Goal: Task Accomplishment & Management: Use online tool/utility

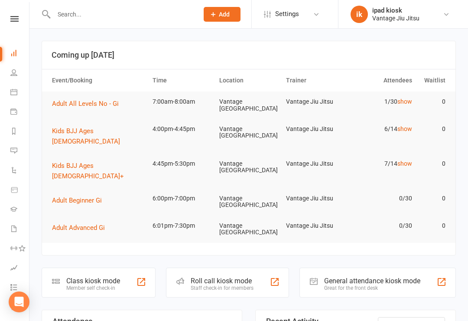
click at [98, 277] on div "Class kiosk mode" at bounding box center [93, 281] width 54 height 8
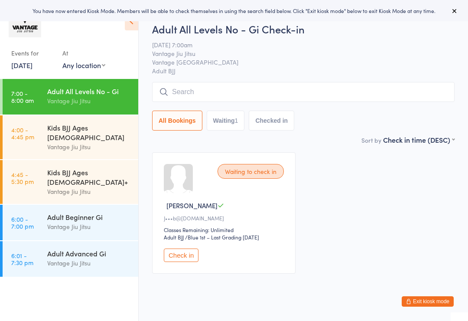
click at [240, 95] on input "search" at bounding box center [303, 92] width 303 height 20
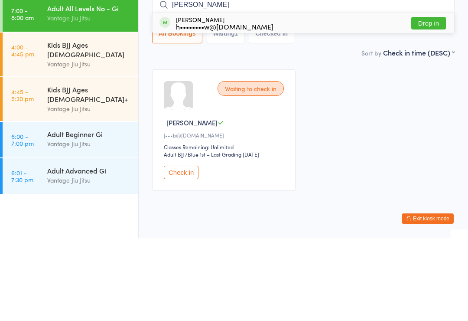
type input "Curt"
click at [434, 100] on button "Drop in" at bounding box center [428, 106] width 35 height 13
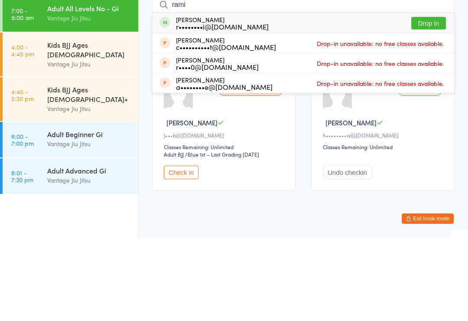
type input "rami"
click at [430, 100] on button "Drop in" at bounding box center [428, 106] width 35 height 13
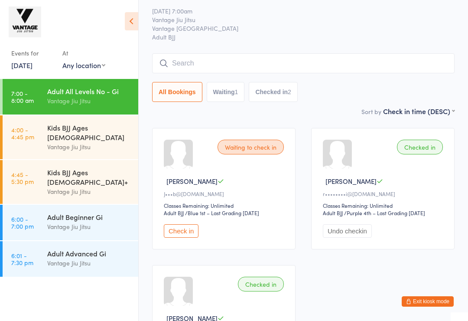
click at [304, 65] on input "search" at bounding box center [303, 63] width 303 height 20
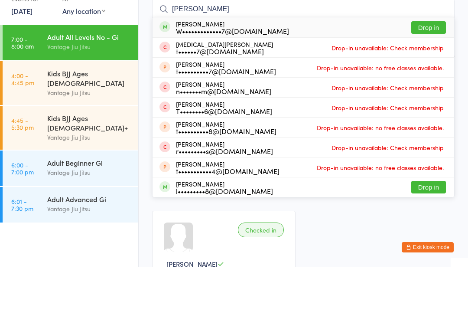
type input "Tod"
click at [436, 75] on button "Drop in" at bounding box center [428, 81] width 35 height 13
